Goal: Transaction & Acquisition: Subscribe to service/newsletter

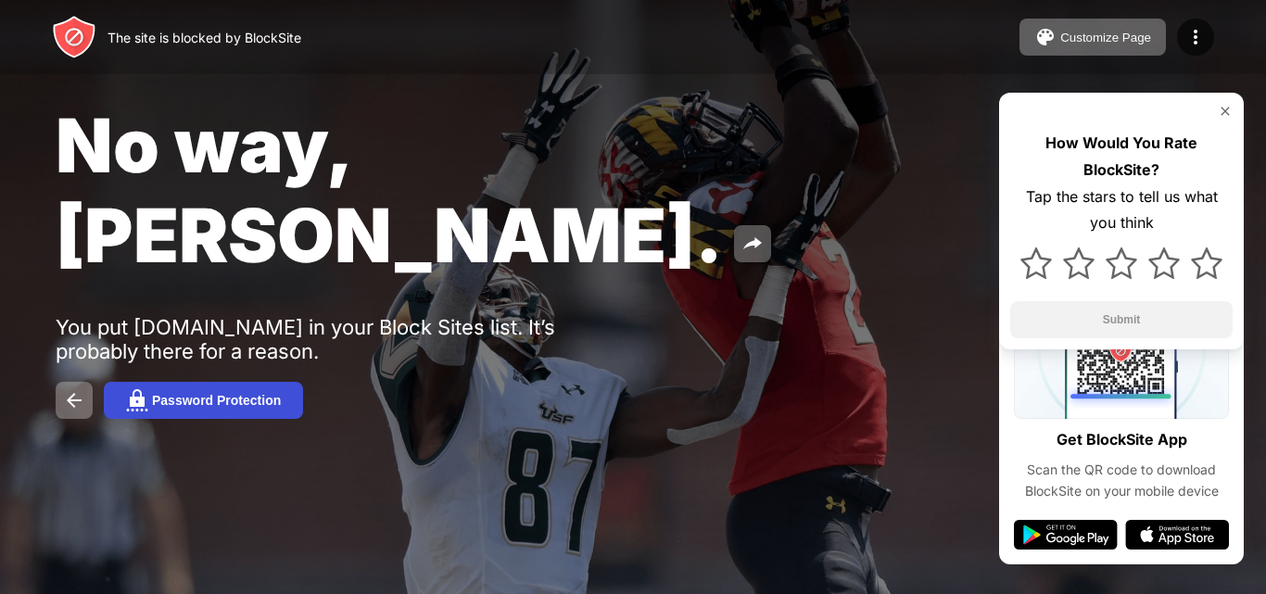
click at [190, 393] on div "Password Protection" at bounding box center [216, 400] width 129 height 15
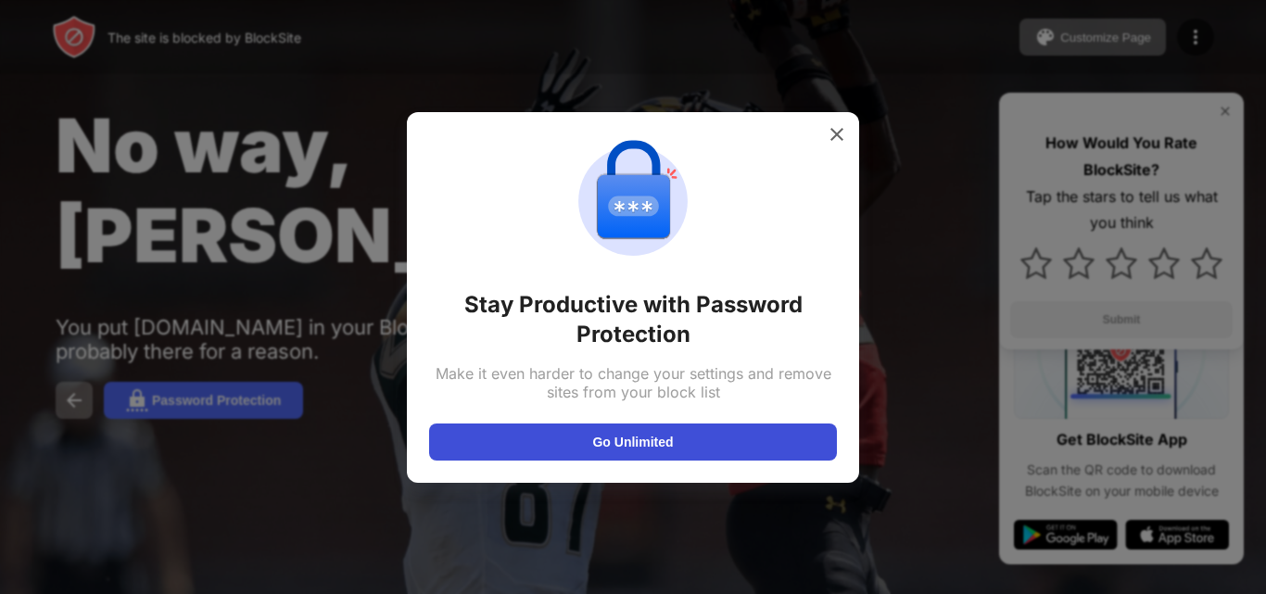
click at [487, 444] on button "Go Unlimited" at bounding box center [633, 442] width 408 height 37
